Goal: Find specific page/section: Find specific page/section

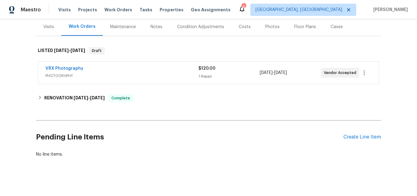
scroll to position [82, 0]
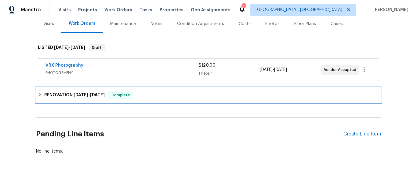
click at [39, 93] on icon at bounding box center [40, 95] width 2 height 4
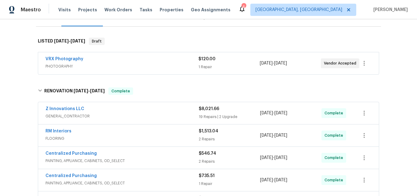
scroll to position [122, 0]
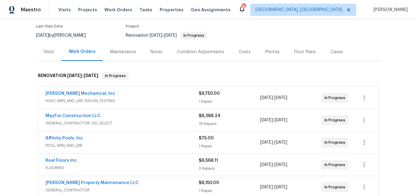
scroll to position [31, 0]
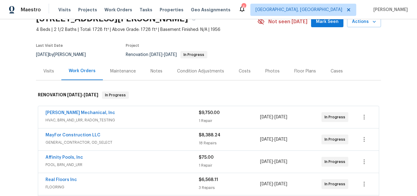
click at [404, 92] on div "Back to all projects [STREET_ADDRESS][PERSON_NAME] 4 Beds | 2 1/2 Baths | Total…" at bounding box center [208, 107] width 417 height 177
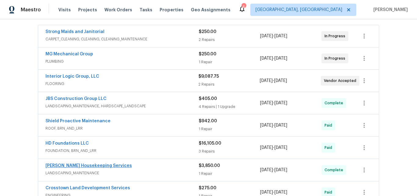
scroll to position [122, 0]
